Goal: Information Seeking & Learning: Learn about a topic

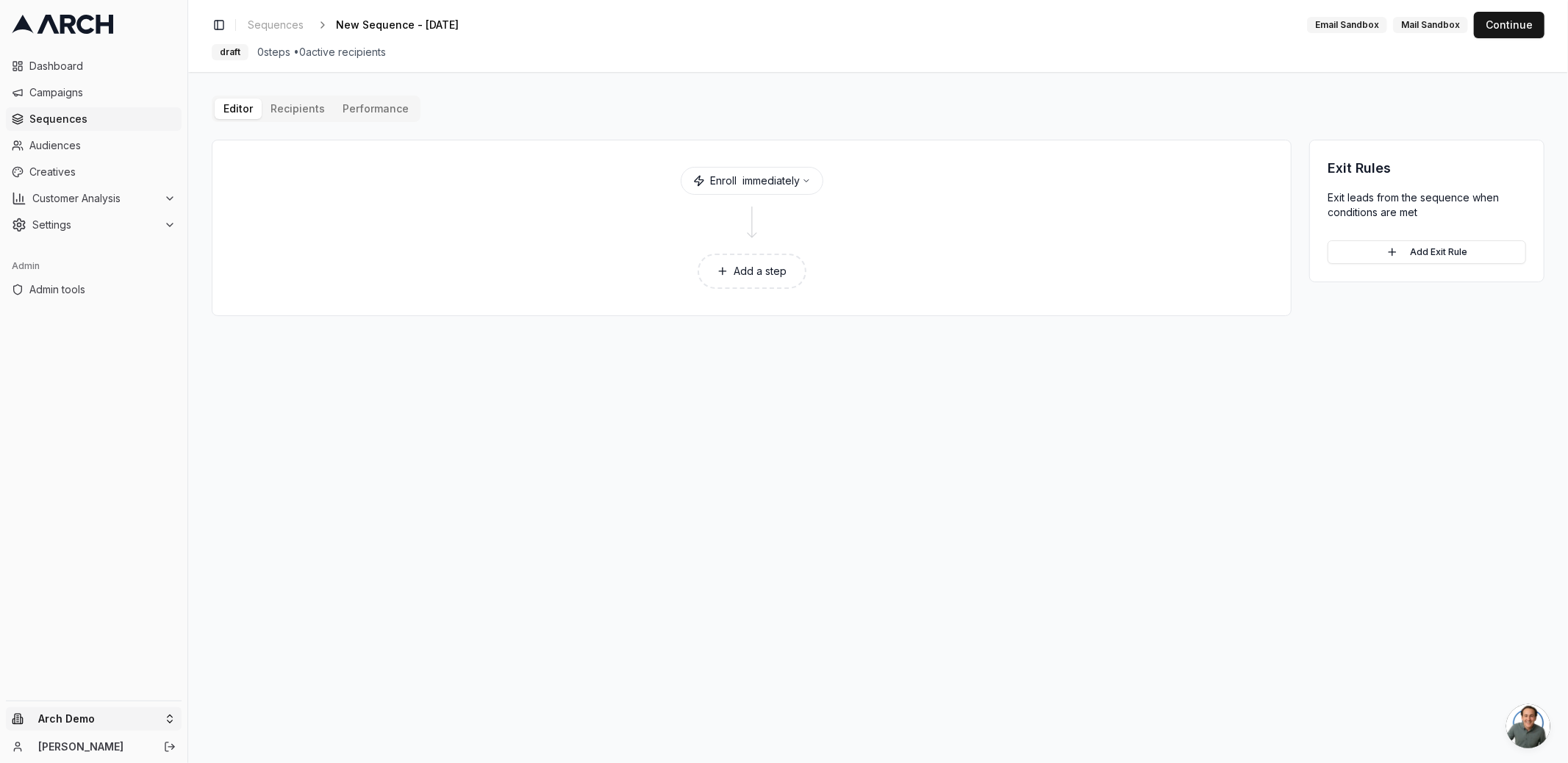
click at [55, 718] on html "Dashboard Campaigns Sequences Audiences Creatives Customer Analysis Settings Ad…" at bounding box center [784, 381] width 1568 height 763
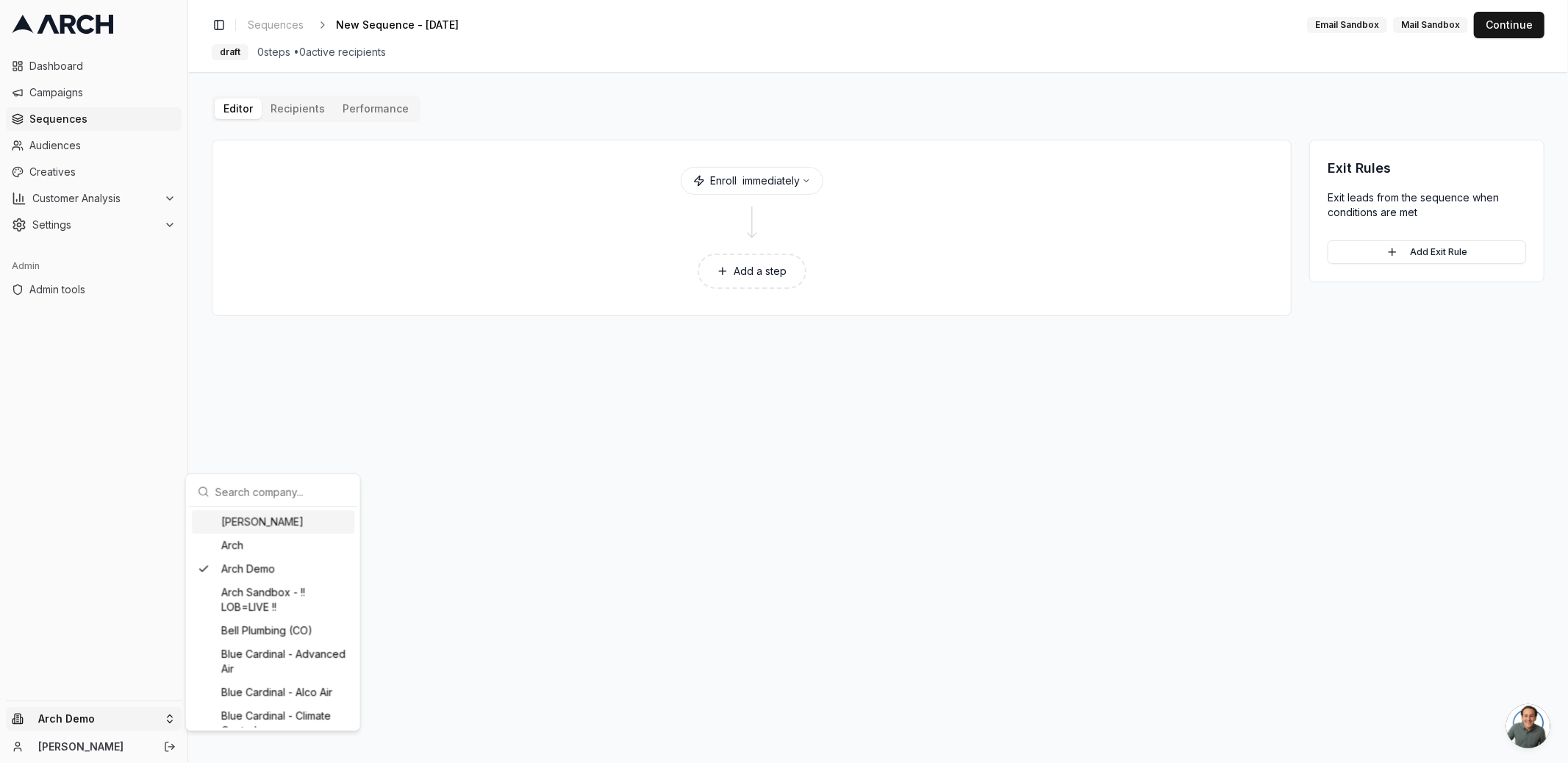
click at [255, 489] on input "text" at bounding box center [282, 491] width 133 height 29
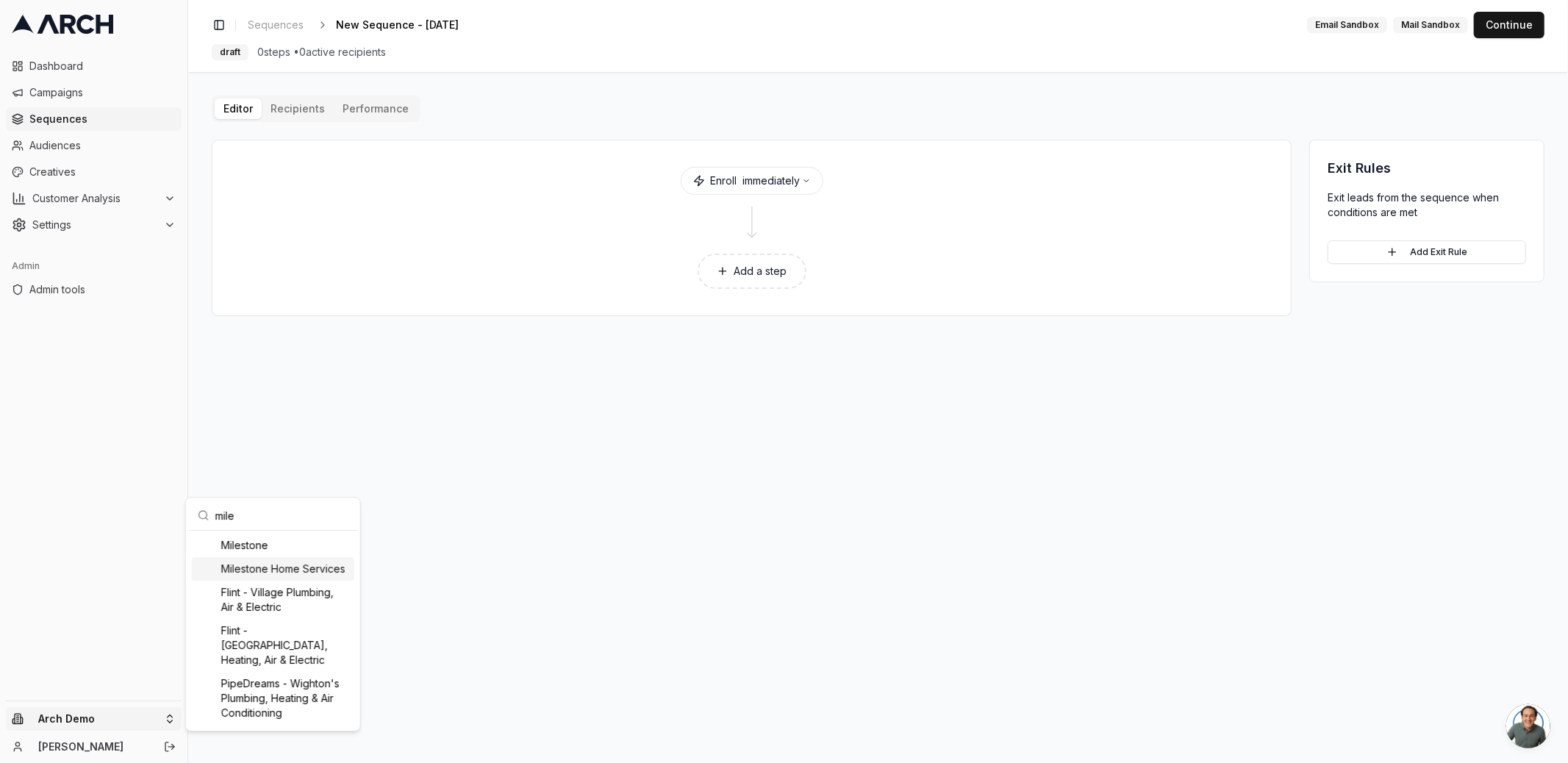
type input "mile"
click at [267, 572] on div "Milestone Home Services" at bounding box center [272, 569] width 162 height 24
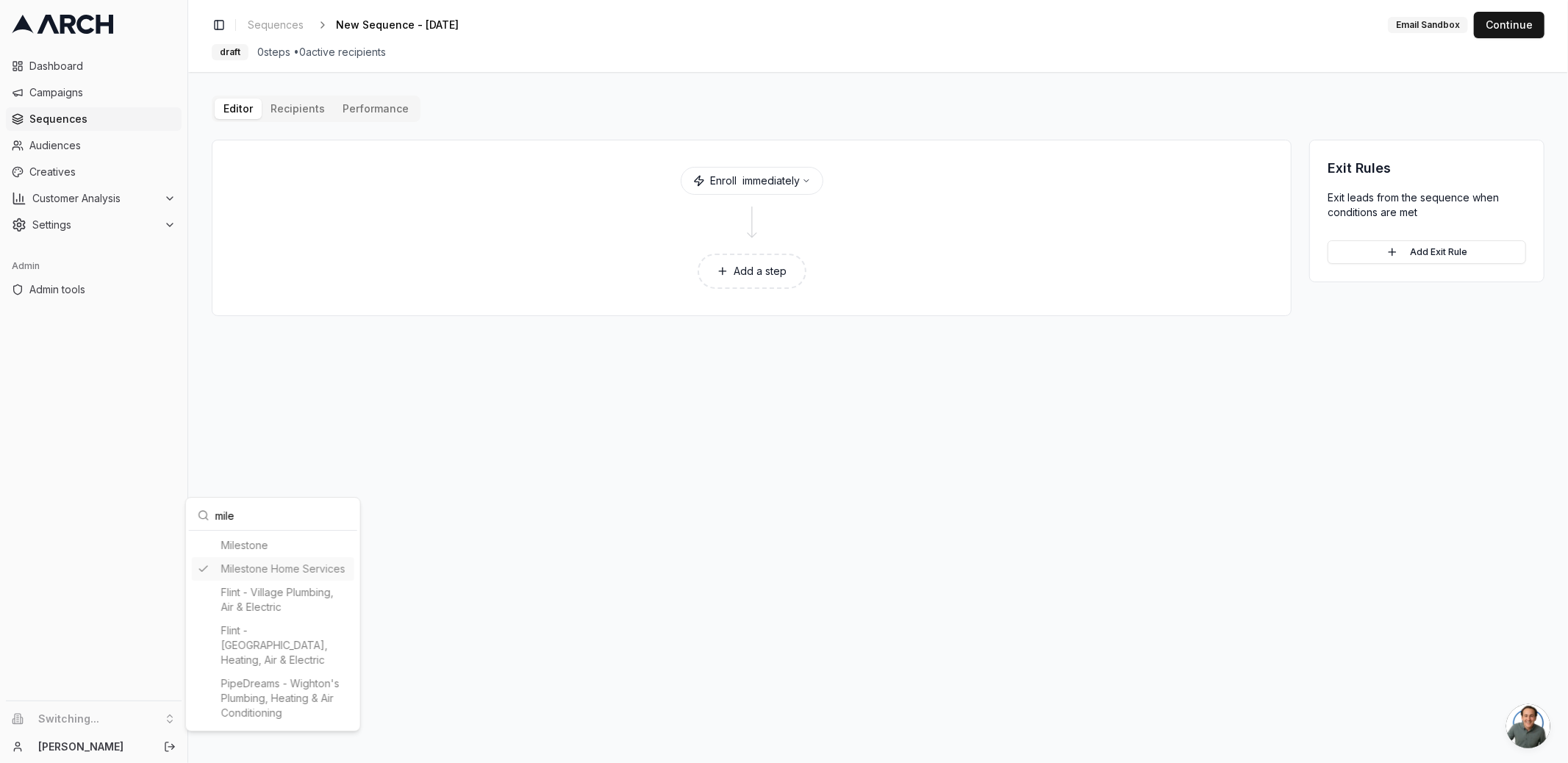
click at [92, 558] on html "Dashboard Campaigns Sequences Audiences Creatives Customer Analysis Settings Ad…" at bounding box center [784, 381] width 1568 height 763
click at [75, 193] on span "Customer Analysis" at bounding box center [95, 199] width 126 height 15
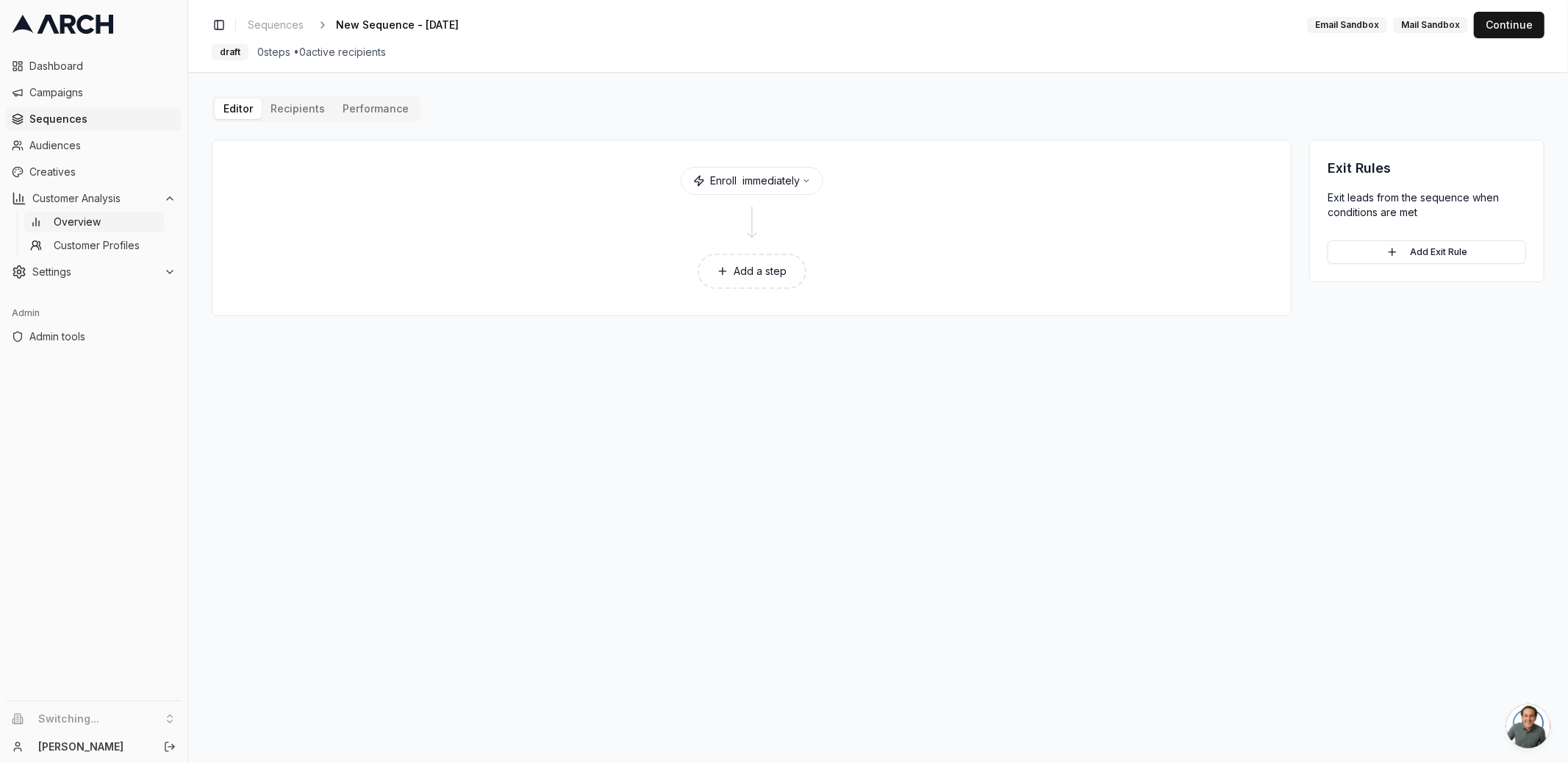
click at [83, 220] on span "Overview" at bounding box center [78, 222] width 47 height 15
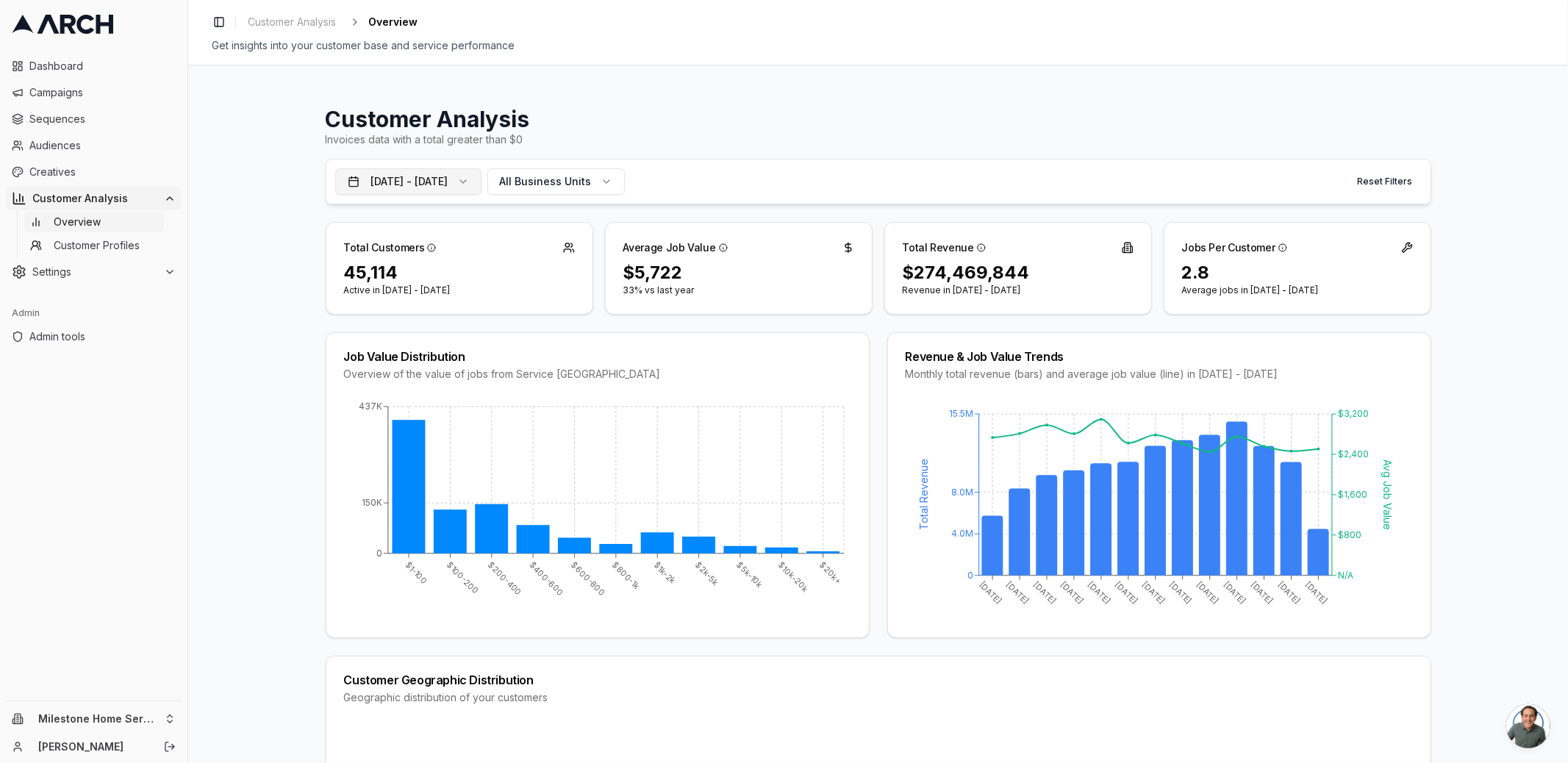
click at [428, 176] on button "Oct 15, 2024 - Oct 14, 2025" at bounding box center [409, 182] width 146 height 27
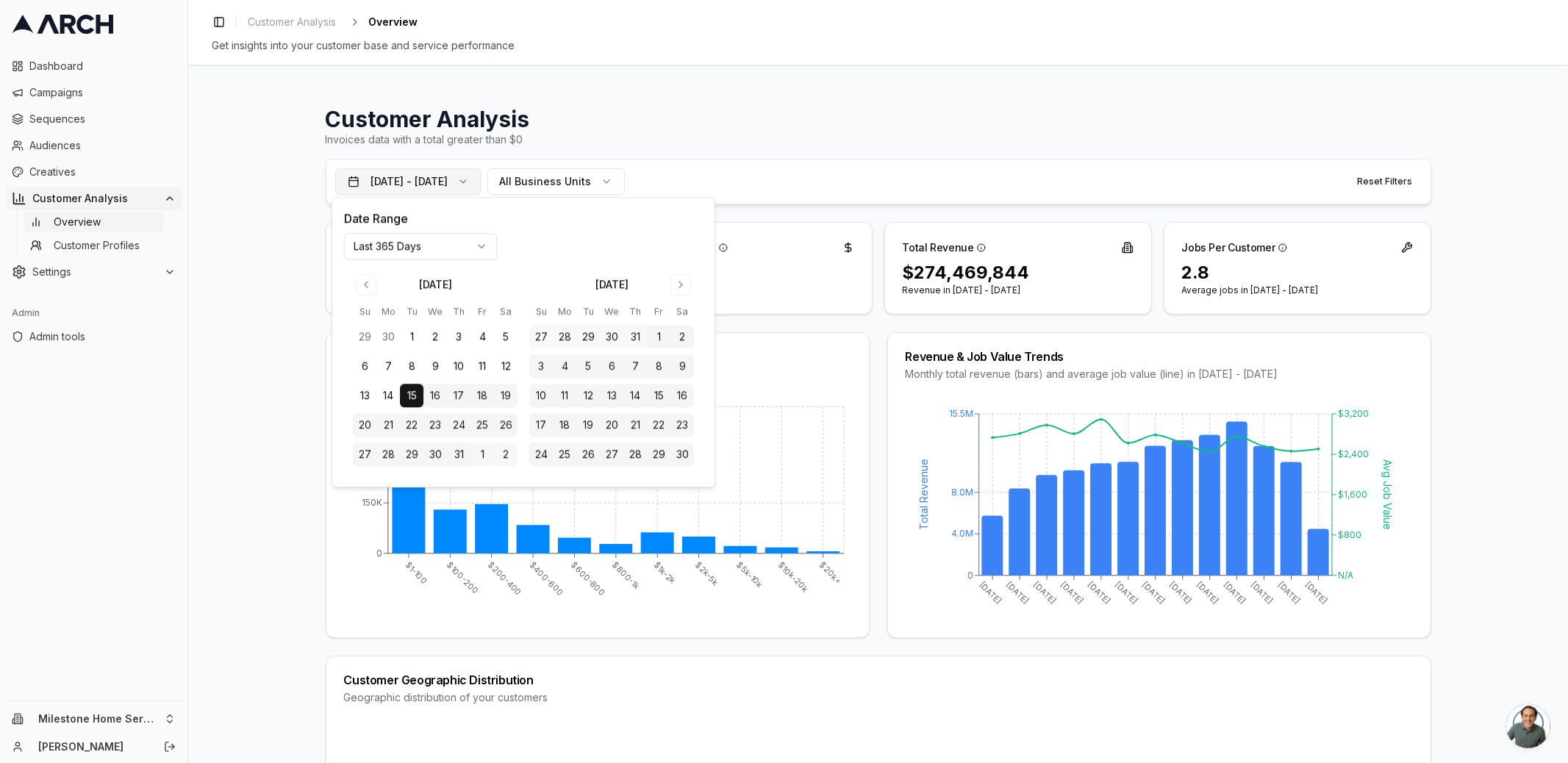
click at [428, 176] on button "Oct 15, 2024 - Oct 14, 2025" at bounding box center [409, 182] width 146 height 27
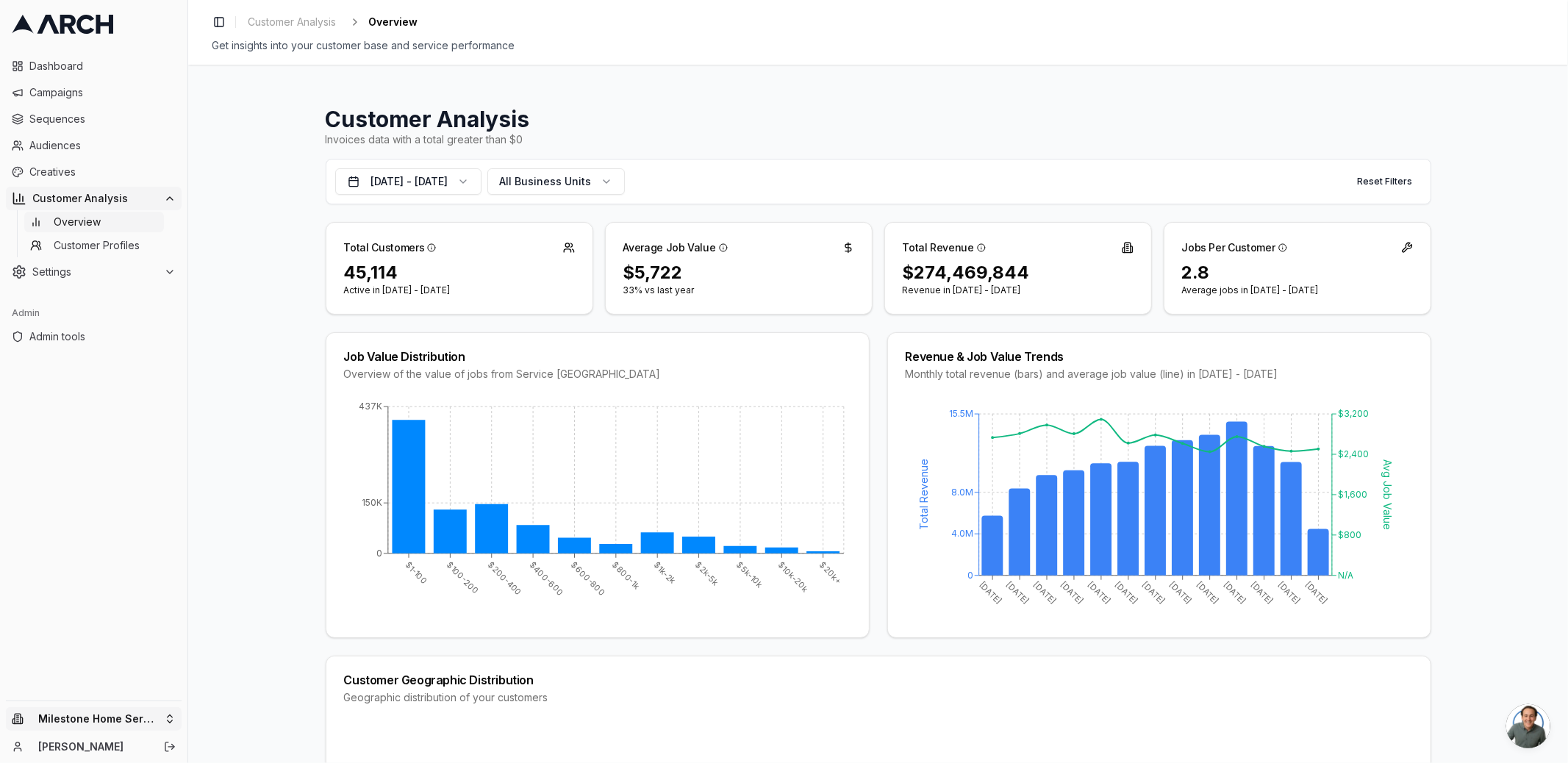
click at [83, 712] on html "Dashboard Campaigns Sequences Audiences Creatives Customer Analysis Overview Cu…" at bounding box center [784, 381] width 1568 height 763
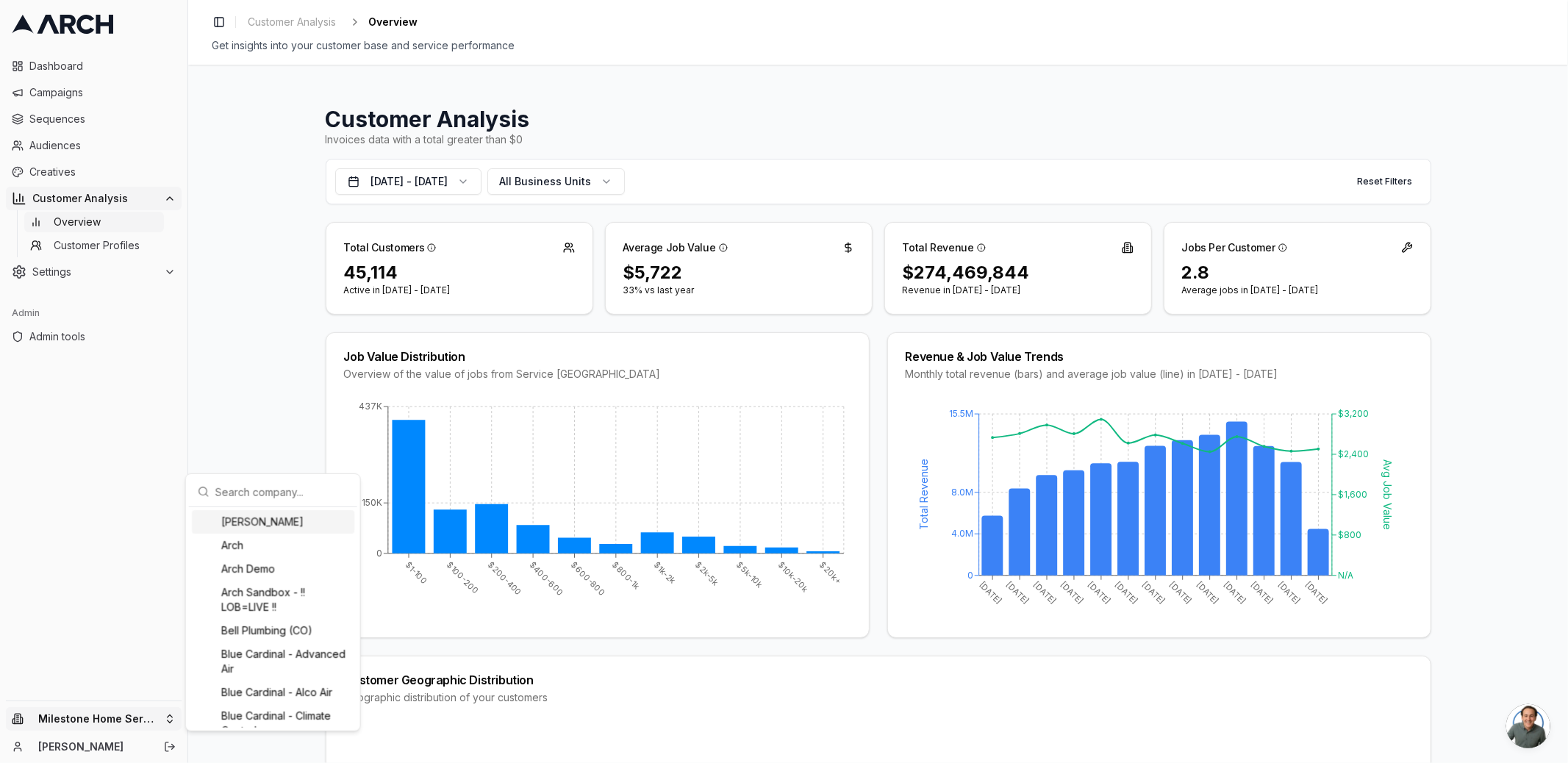
click at [277, 492] on input "text" at bounding box center [282, 491] width 133 height 29
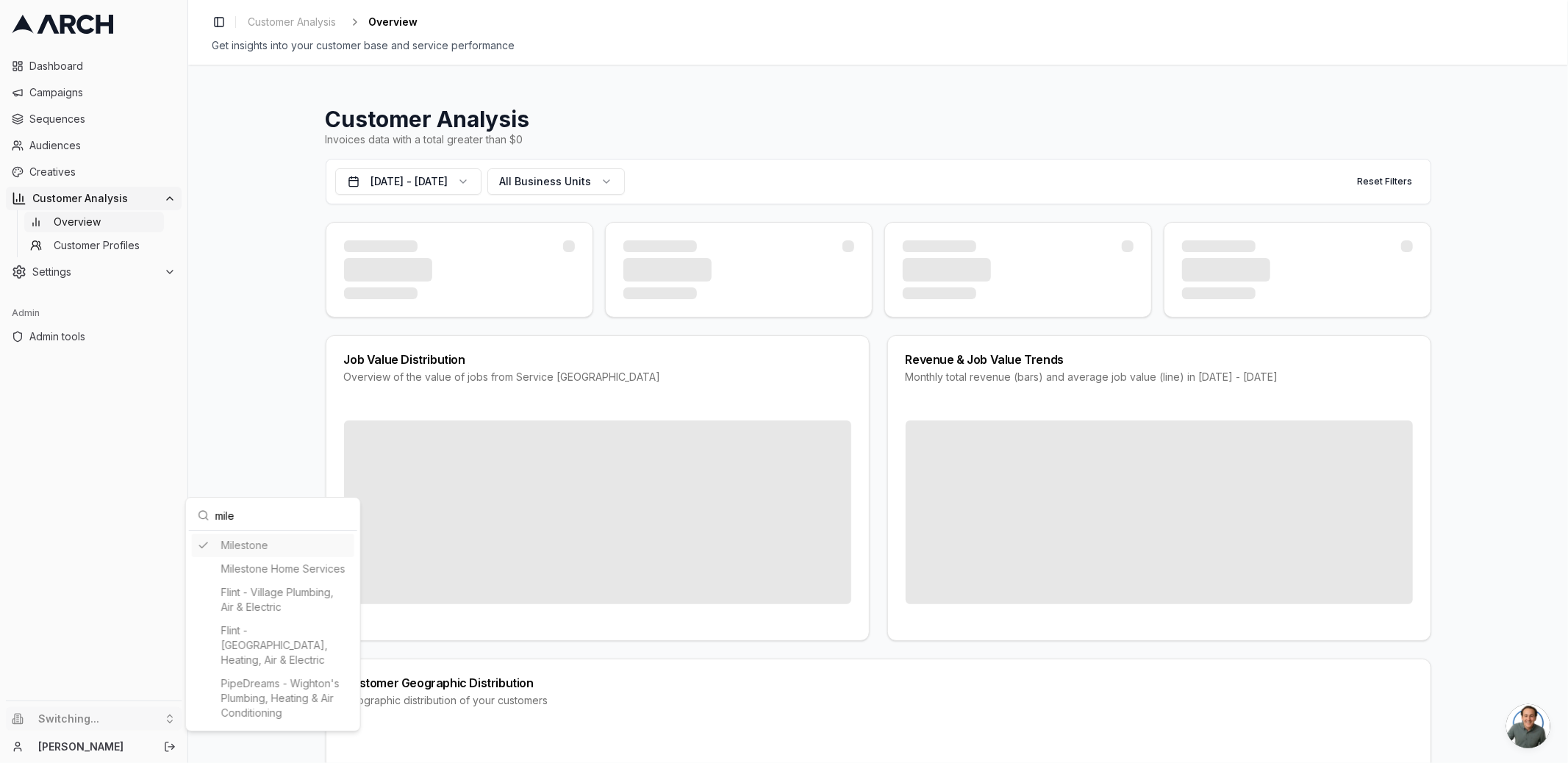
type input "mile"
click at [127, 451] on html "Dashboard Campaigns Sequences Audiences Creatives Customer Analysis Overview Cu…" at bounding box center [784, 381] width 1568 height 763
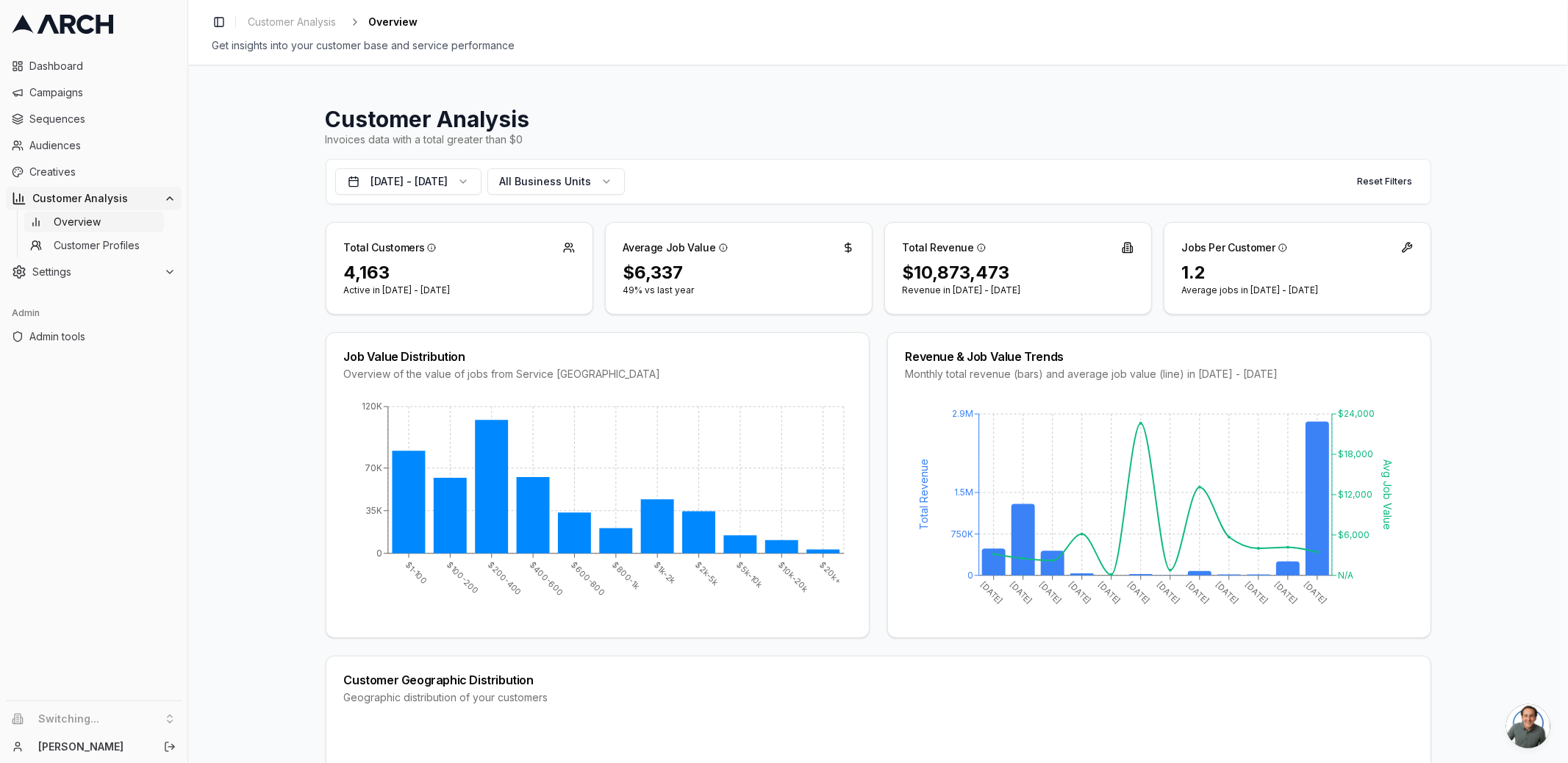
click at [119, 617] on div "Dashboard Campaigns Sequences Audiences Creatives Customer Analysis Overview Cu…" at bounding box center [94, 374] width 188 height 652
click at [165, 723] on li "Switching..." at bounding box center [93, 718] width 175 height 24
click at [243, 657] on div "Customer Analysis Invoices data with a total greater than $0 Oct 15, 2024 - Oct…" at bounding box center [879, 413] width 1380 height 699
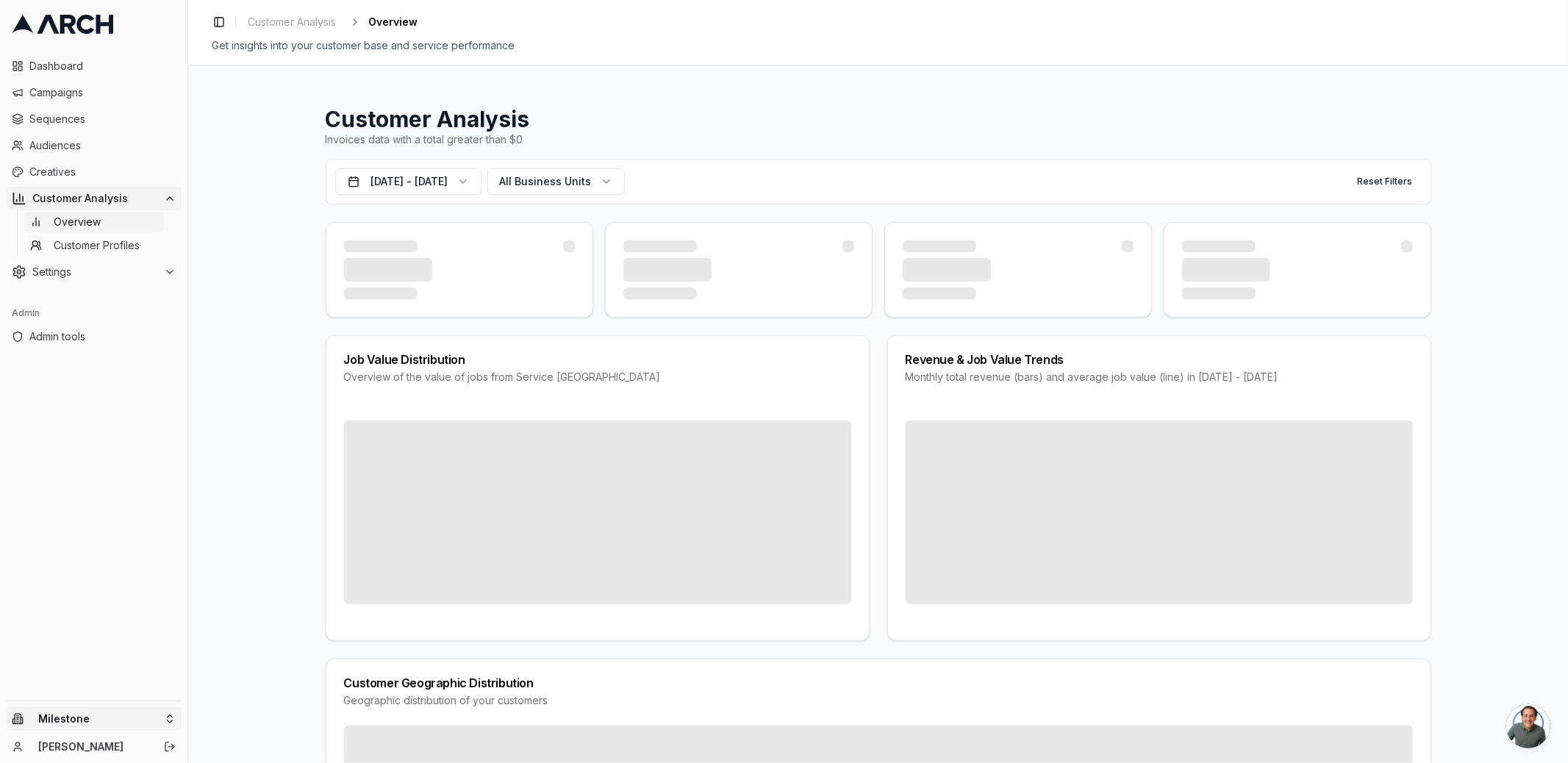
click at [118, 714] on html "Dashboard Campaigns Sequences Audiences Creatives Customer Analysis Overview Cu…" at bounding box center [784, 381] width 1568 height 763
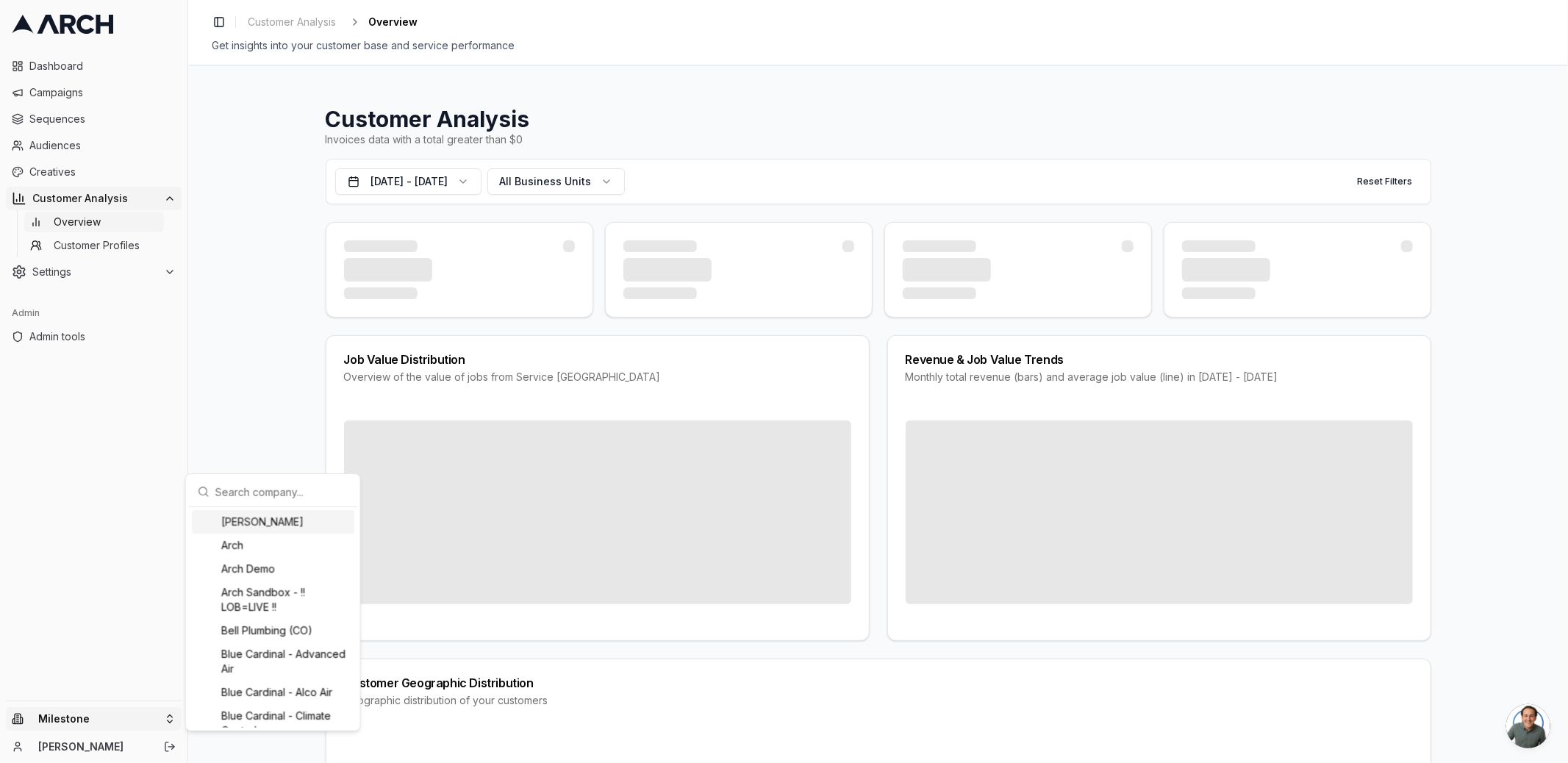
click at [261, 489] on input "text" at bounding box center [282, 491] width 133 height 29
type input "milest"
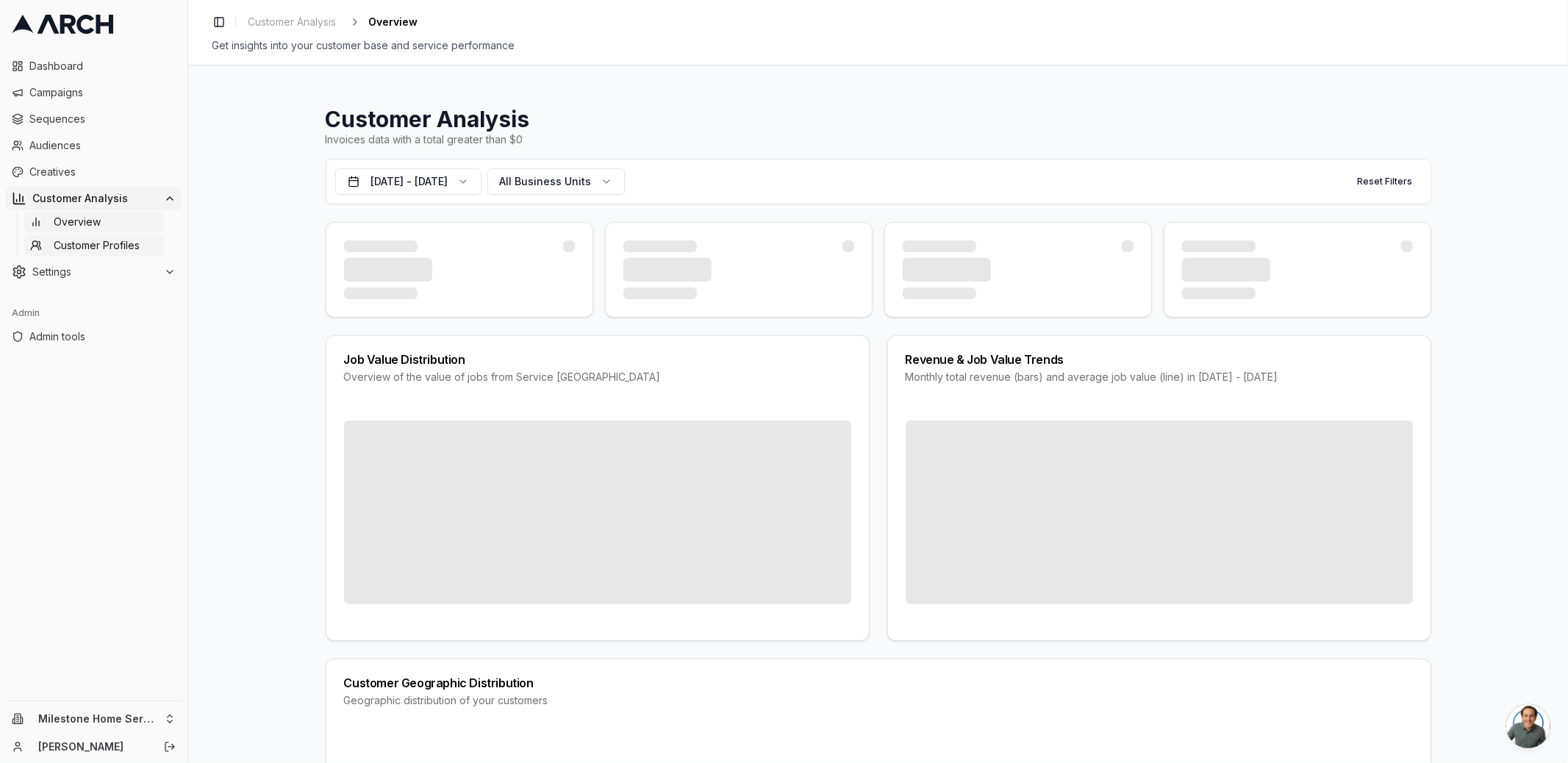
click at [111, 238] on span "Customer Profiles" at bounding box center [97, 245] width 86 height 15
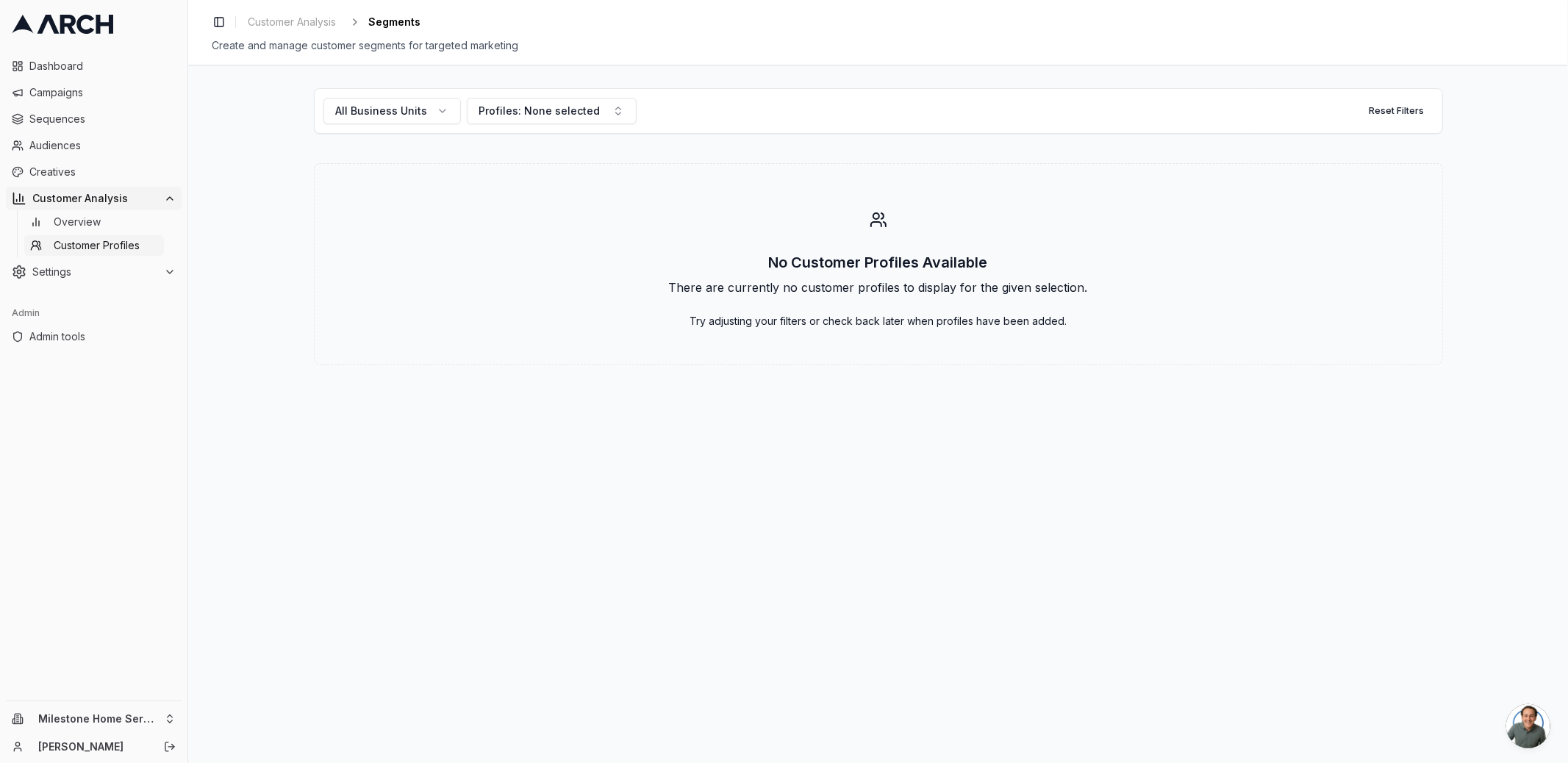
click at [86, 225] on span "Overview" at bounding box center [78, 222] width 47 height 15
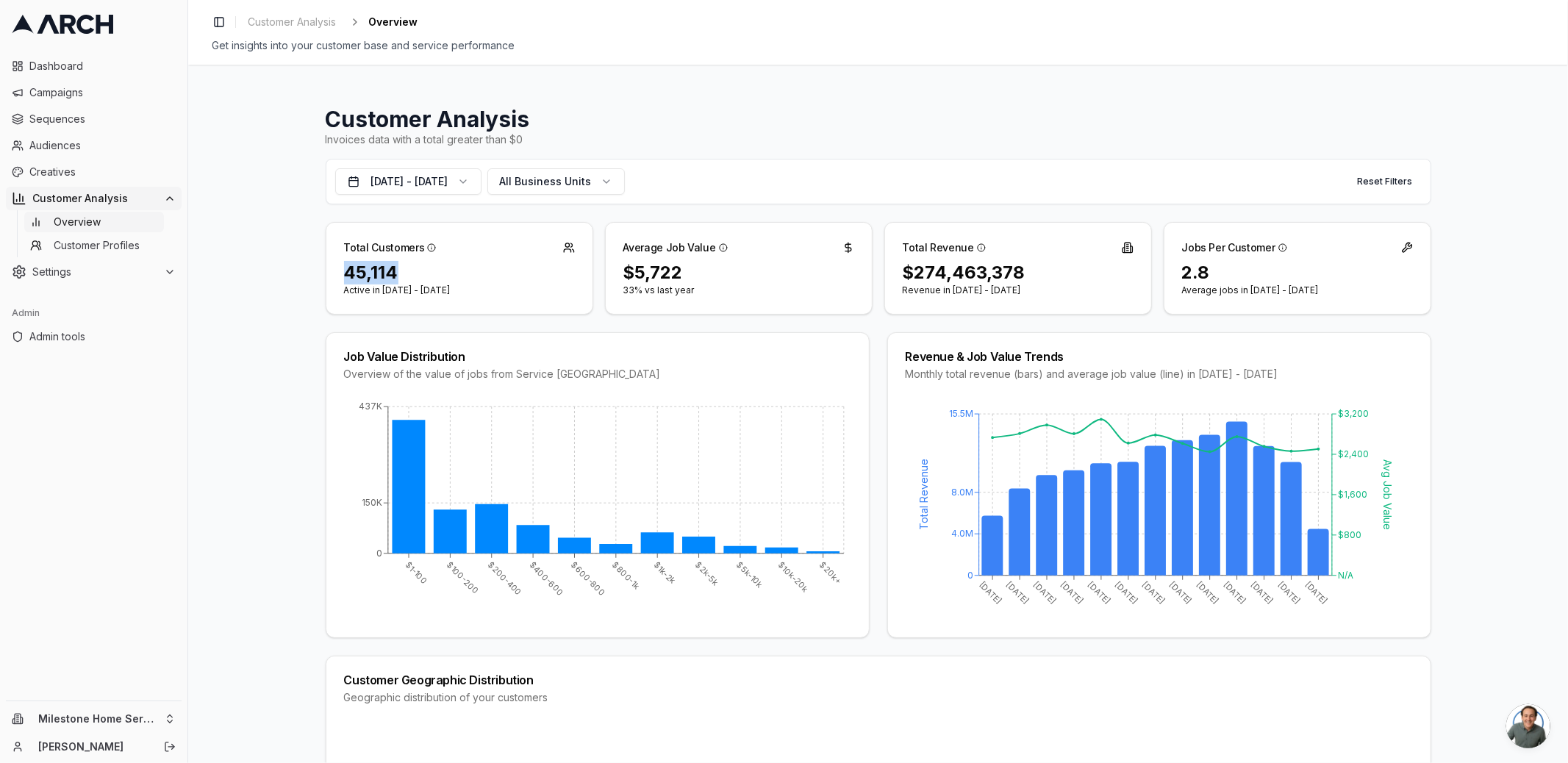
drag, startPoint x: 408, startPoint y: 273, endPoint x: 329, endPoint y: 263, distance: 79.6
click at [329, 263] on div "45,114 Active in [DATE] - [DATE]" at bounding box center [459, 287] width 266 height 53
